Goal: Information Seeking & Learning: Learn about a topic

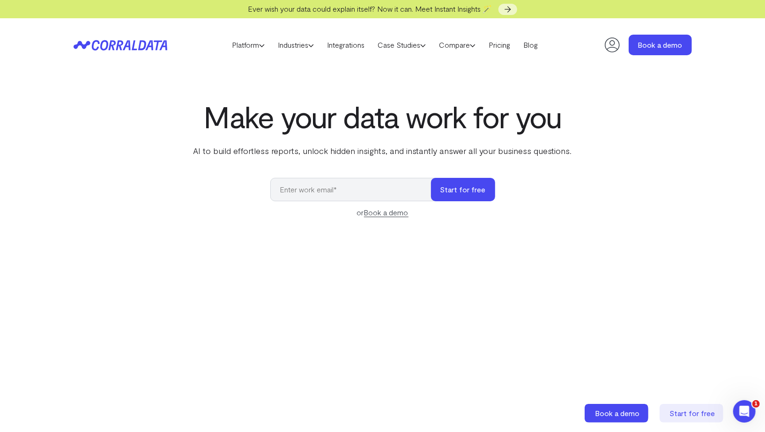
scroll to position [15, 0]
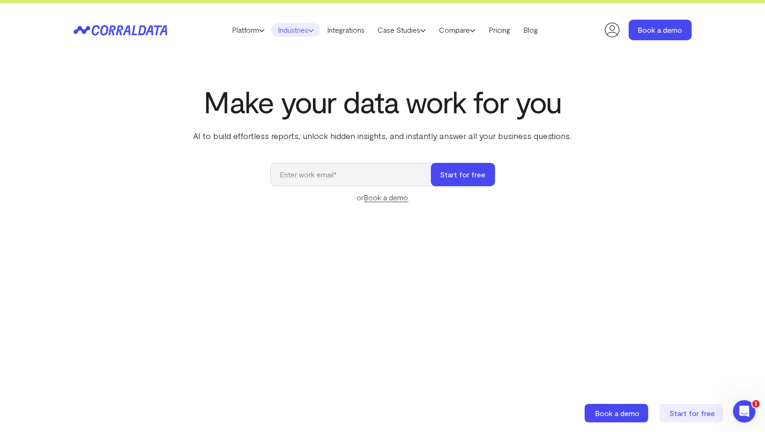
click at [280, 30] on link "Industries" at bounding box center [295, 30] width 49 height 14
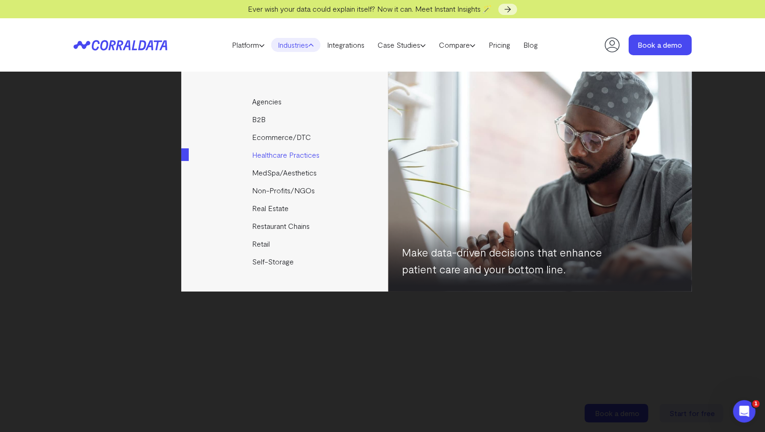
click at [271, 153] on link "Healthcare Practices" at bounding box center [285, 155] width 209 height 18
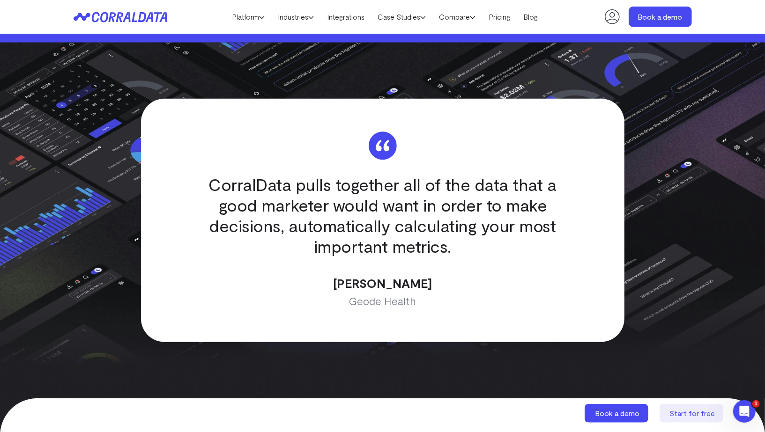
scroll to position [2724, 0]
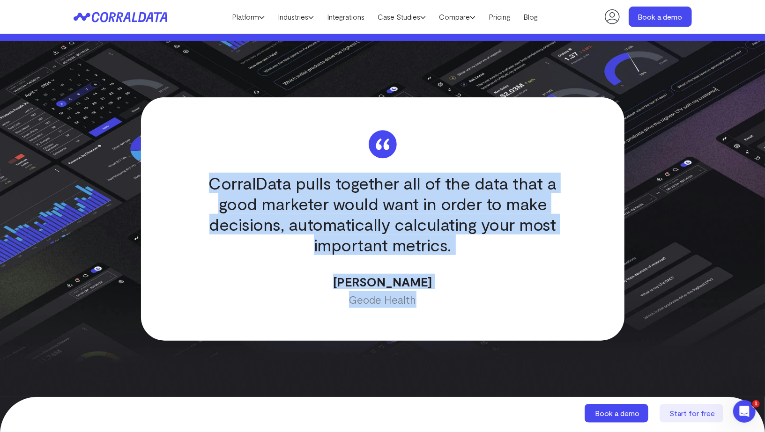
drag, startPoint x: 216, startPoint y: 152, endPoint x: 590, endPoint y: 265, distance: 391.0
click at [590, 265] on div "CorralData pulls together all of the data that a good marketer would want in or…" at bounding box center [383, 219] width 484 height 244
copy div "CorralData pulls together all of the data that a good marketer would want in or…"
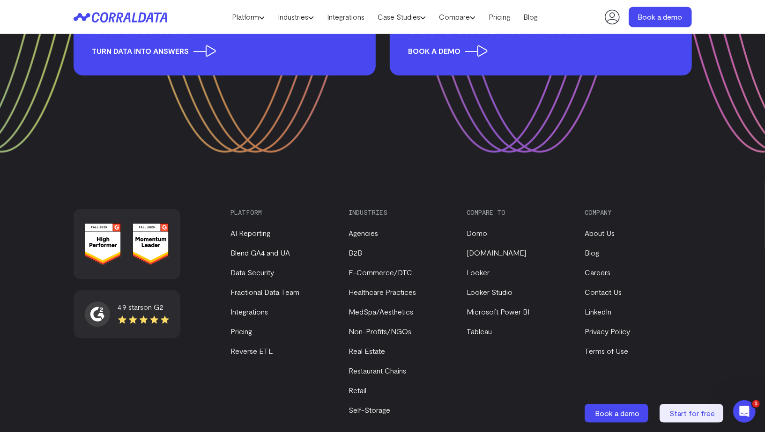
scroll to position [3559, 0]
